Goal: Task Accomplishment & Management: Complete application form

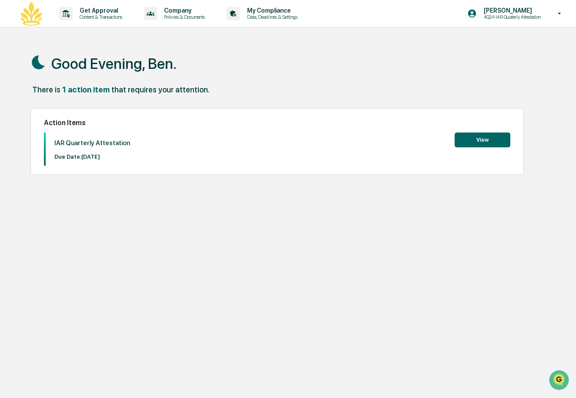
click at [487, 136] on button "View" at bounding box center [483, 139] width 56 height 15
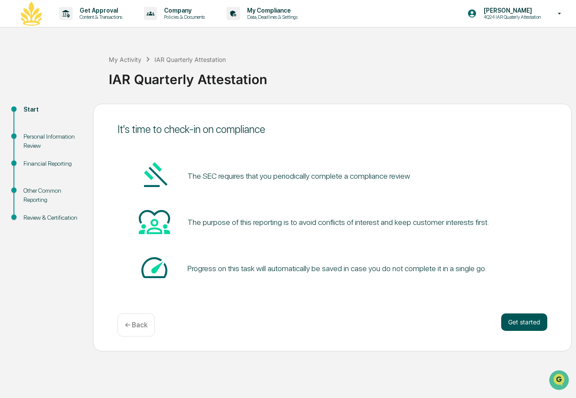
click at [519, 316] on button "Get started" at bounding box center [525, 321] width 46 height 17
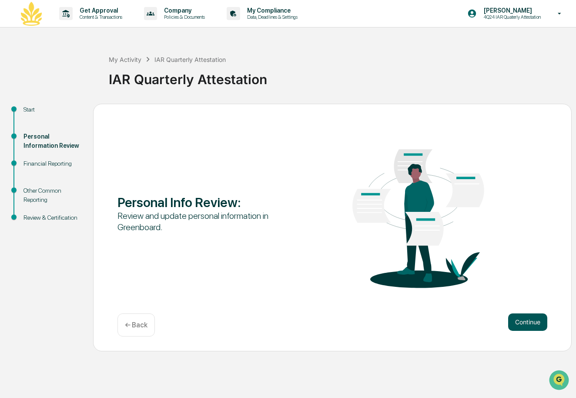
click at [525, 322] on button "Continue" at bounding box center [528, 321] width 39 height 17
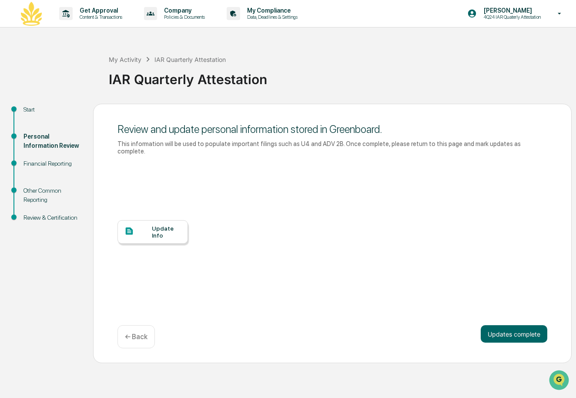
click at [155, 226] on div "Update Info" at bounding box center [166, 232] width 29 height 14
click at [526, 329] on button "Updates complete" at bounding box center [514, 333] width 67 height 17
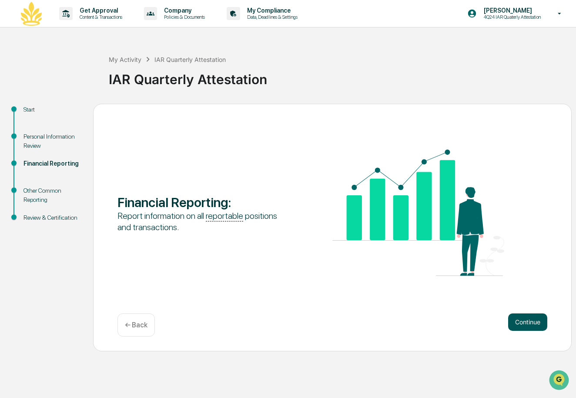
click at [519, 320] on button "Continue" at bounding box center [528, 321] width 39 height 17
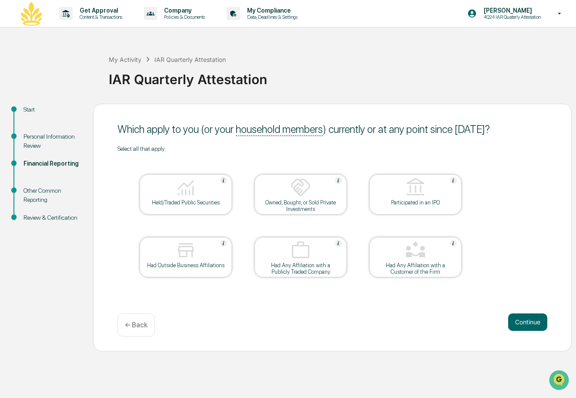
click at [519, 320] on button "Continue" at bounding box center [528, 321] width 39 height 17
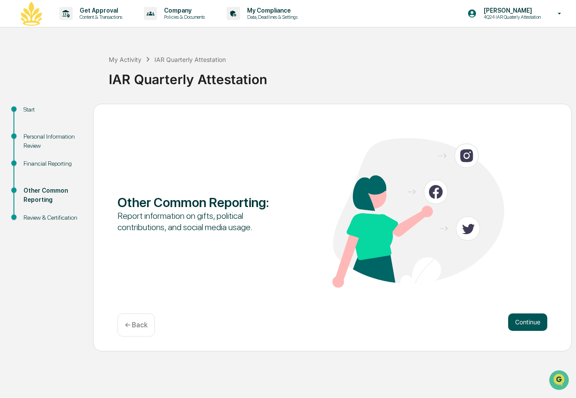
click at [523, 324] on button "Continue" at bounding box center [528, 321] width 39 height 17
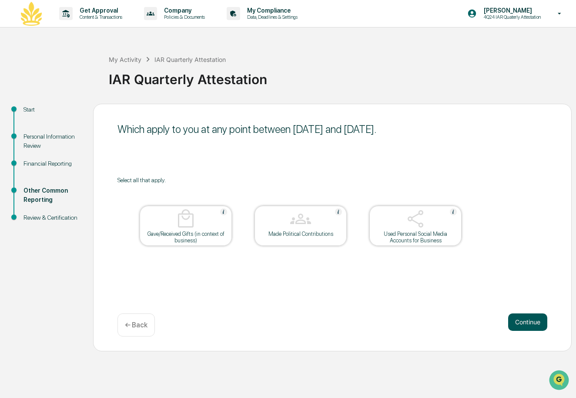
click at [521, 322] on button "Continue" at bounding box center [528, 321] width 39 height 17
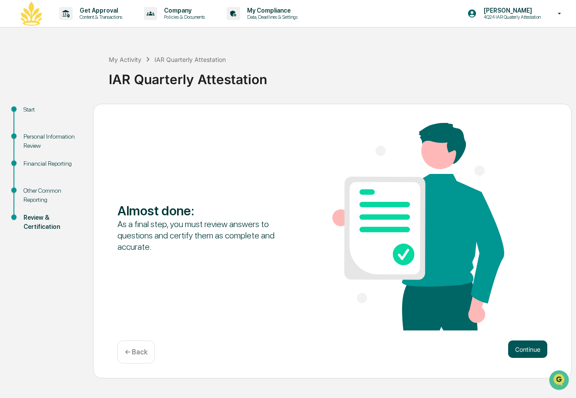
click at [532, 351] on button "Continue" at bounding box center [528, 348] width 39 height 17
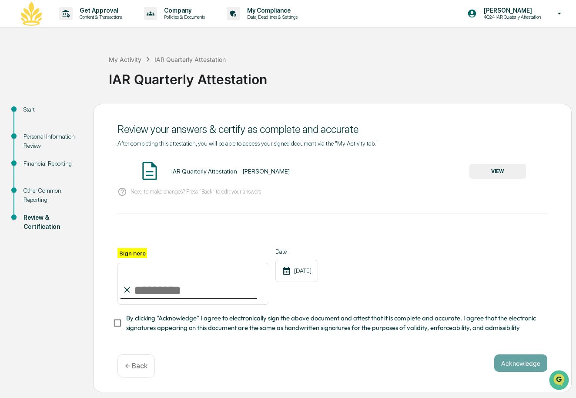
click at [137, 288] on input "Sign here" at bounding box center [194, 284] width 152 height 42
type input "**********"
click at [525, 361] on button "Acknowledge" at bounding box center [521, 362] width 53 height 17
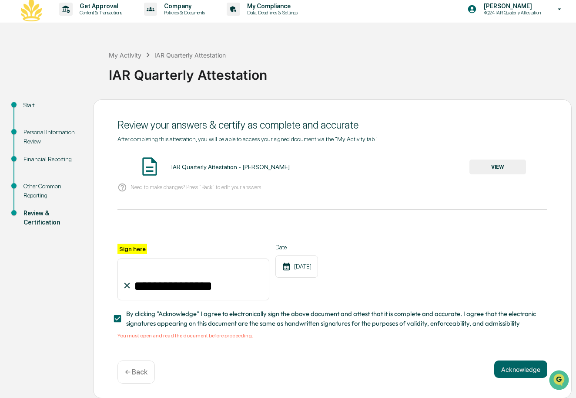
scroll to position [4, 0]
click at [491, 173] on button "VIEW" at bounding box center [498, 167] width 57 height 15
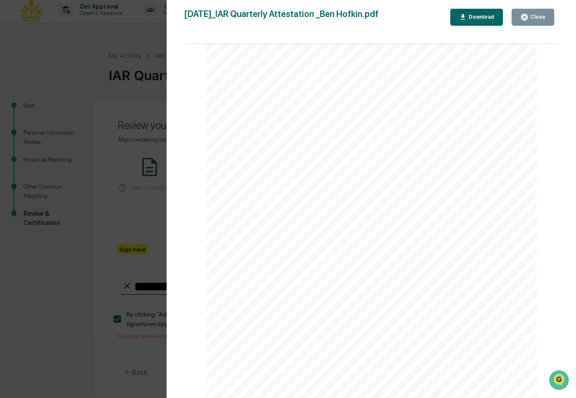
scroll to position [1128, 0]
click at [523, 21] on icon "button" at bounding box center [525, 17] width 8 height 8
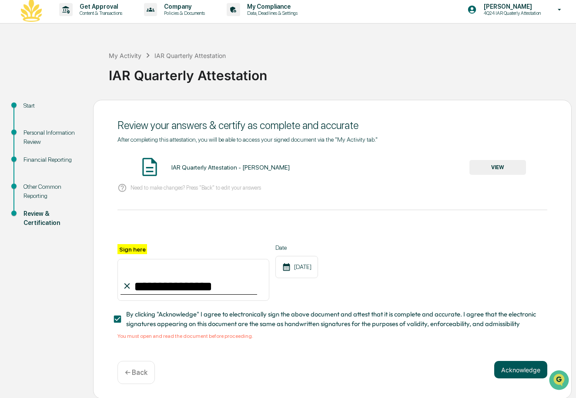
click at [509, 371] on button "Acknowledge" at bounding box center [521, 369] width 53 height 17
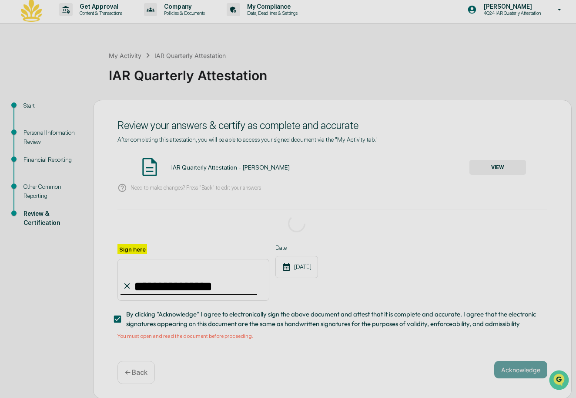
scroll to position [0, 0]
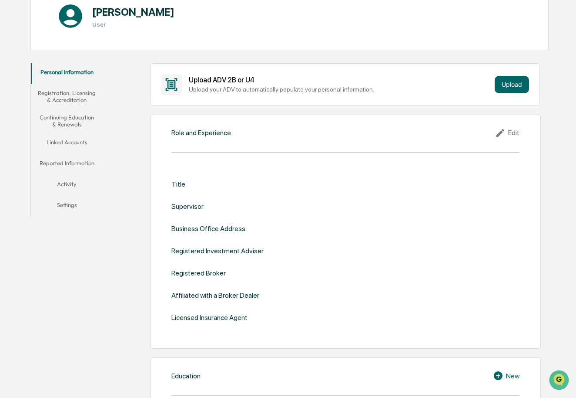
scroll to position [118, 0]
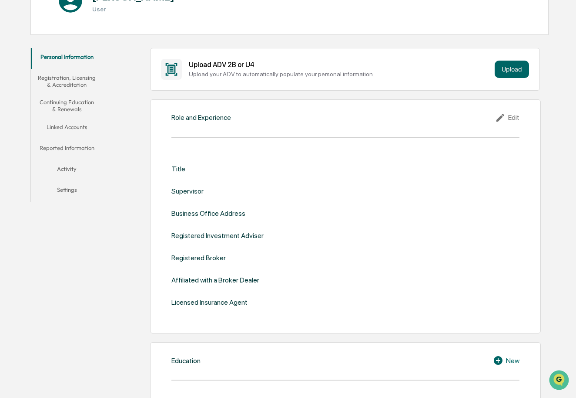
click at [179, 170] on div "Title" at bounding box center [179, 169] width 14 height 8
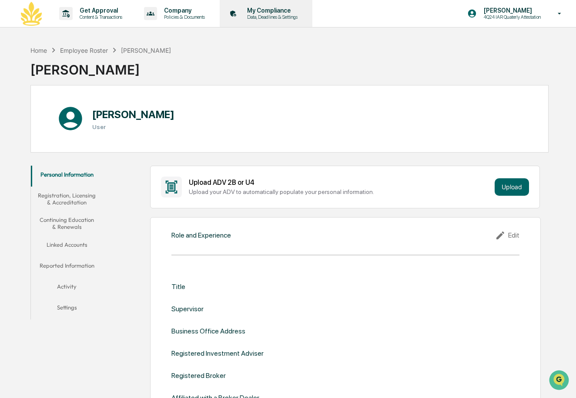
scroll to position [0, 0]
